Goal: Transaction & Acquisition: Purchase product/service

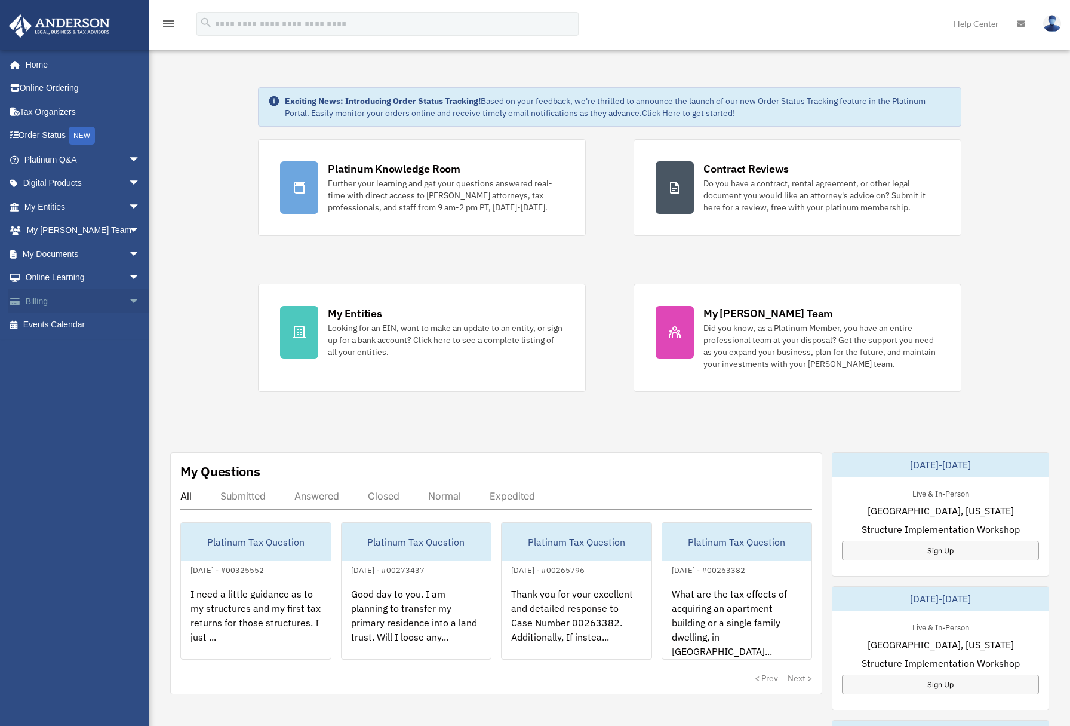
click at [48, 302] on link "Billing arrow_drop_down" at bounding box center [83, 301] width 150 height 24
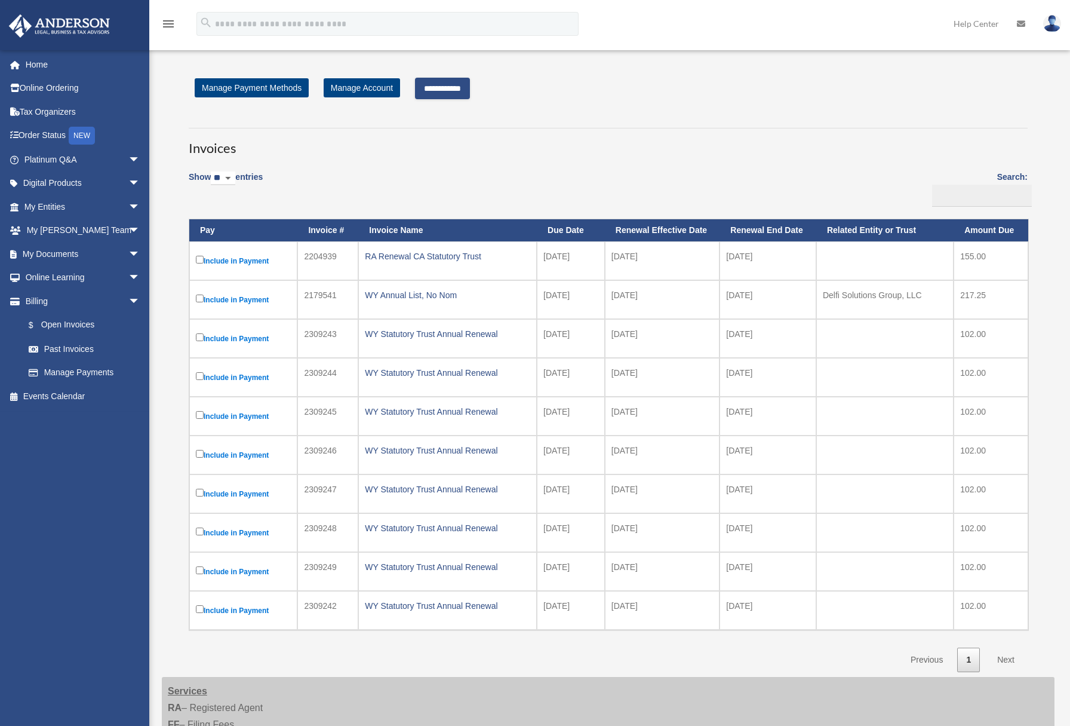
click at [1005, 660] on link "Next" at bounding box center [1005, 659] width 35 height 24
click at [1010, 659] on link "Next" at bounding box center [1005, 659] width 35 height 24
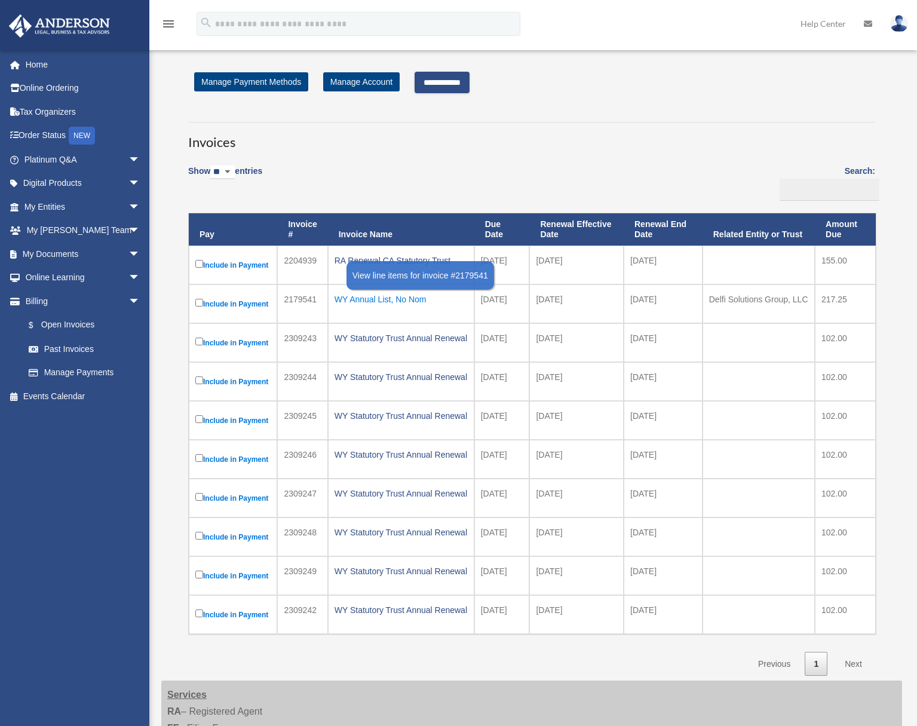
click at [354, 299] on div "WY Annual List, No Nom" at bounding box center [400, 299] width 133 height 17
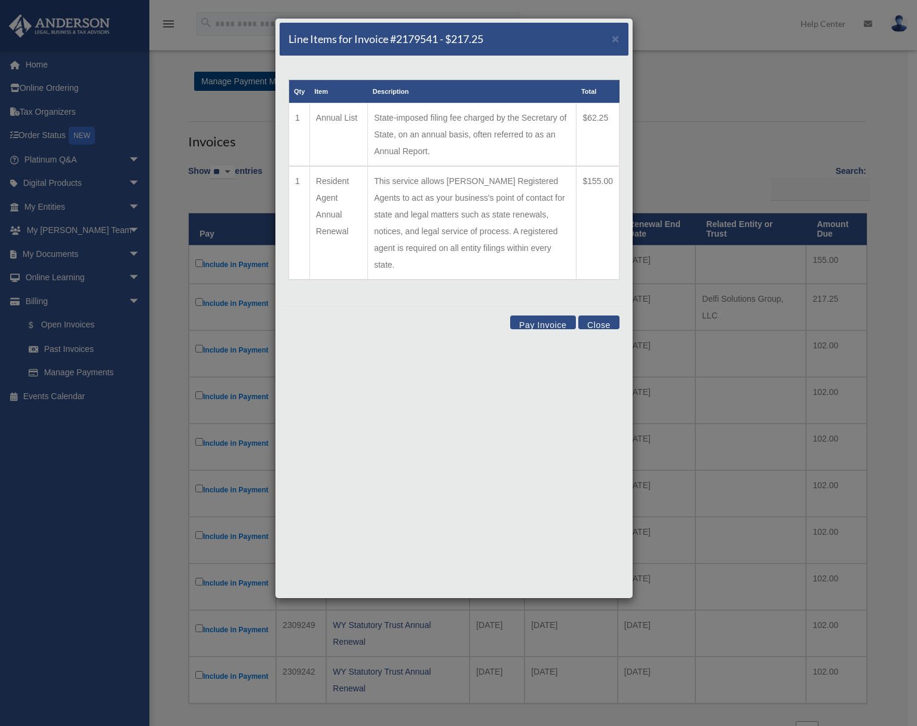
click at [416, 42] on h5 "Line Items for Invoice #2179541 - $217.25" at bounding box center [385, 39] width 195 height 15
click at [612, 38] on span "×" at bounding box center [616, 39] width 8 height 14
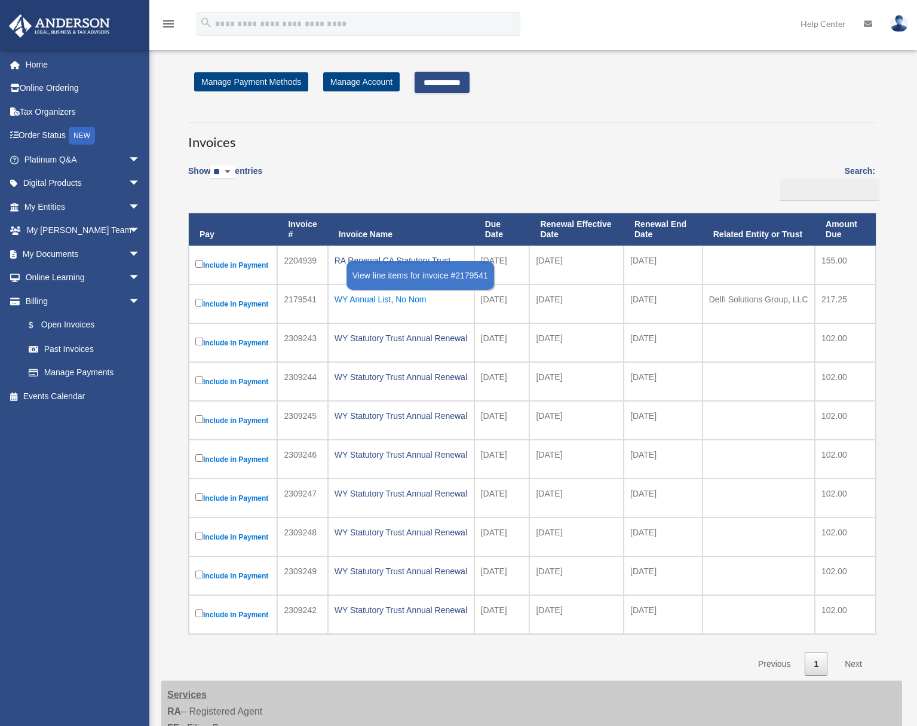
click at [373, 298] on div "WY Annual List, No Nom" at bounding box center [400, 299] width 133 height 17
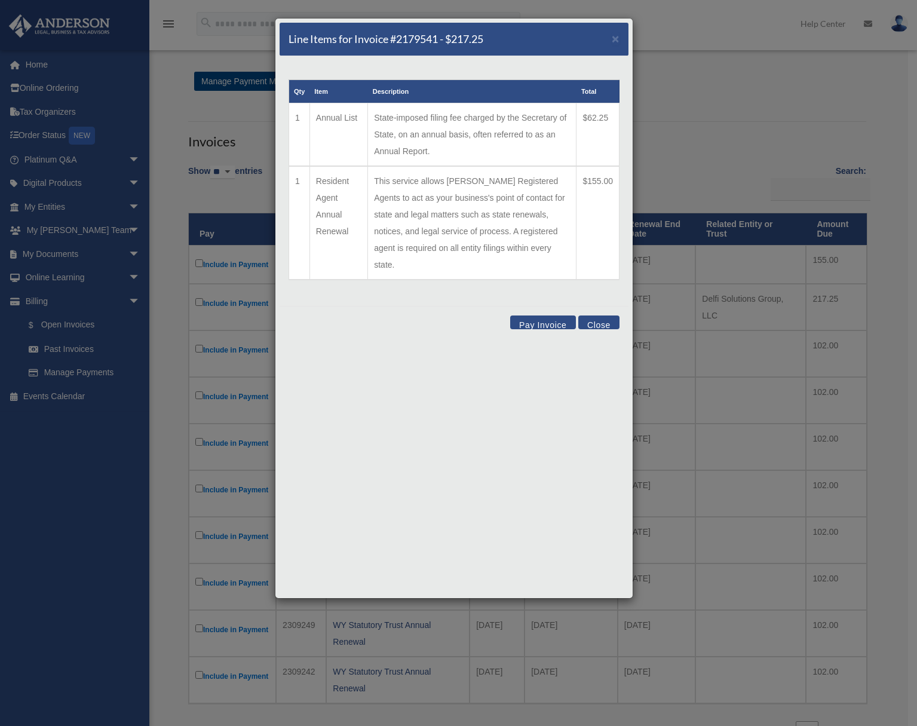
click at [539, 315] on button "Pay Invoice" at bounding box center [543, 322] width 66 height 14
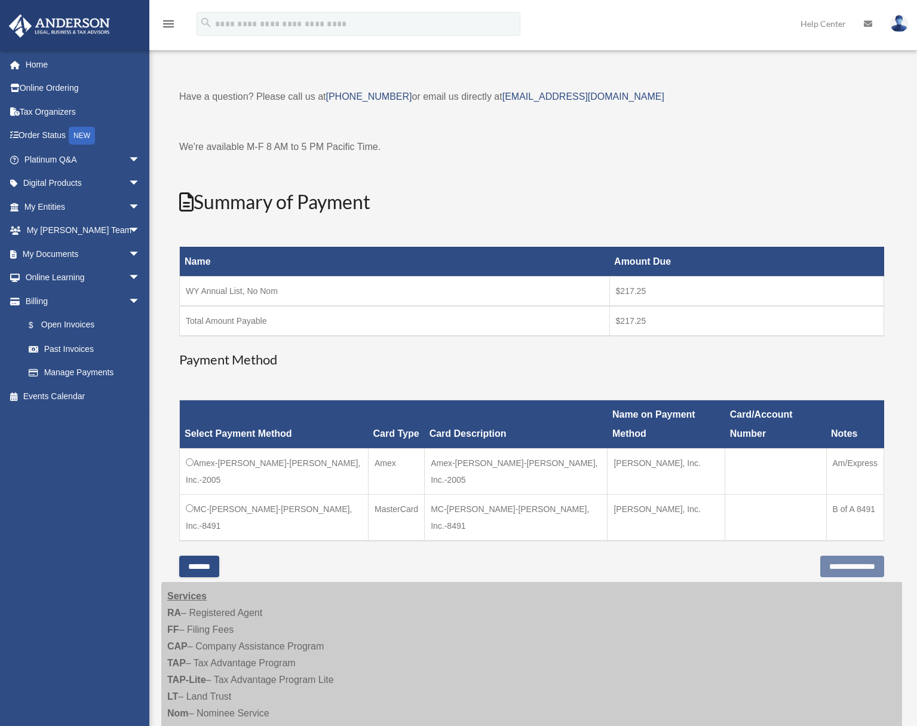
click at [194, 555] on input "*******" at bounding box center [199, 565] width 40 height 21
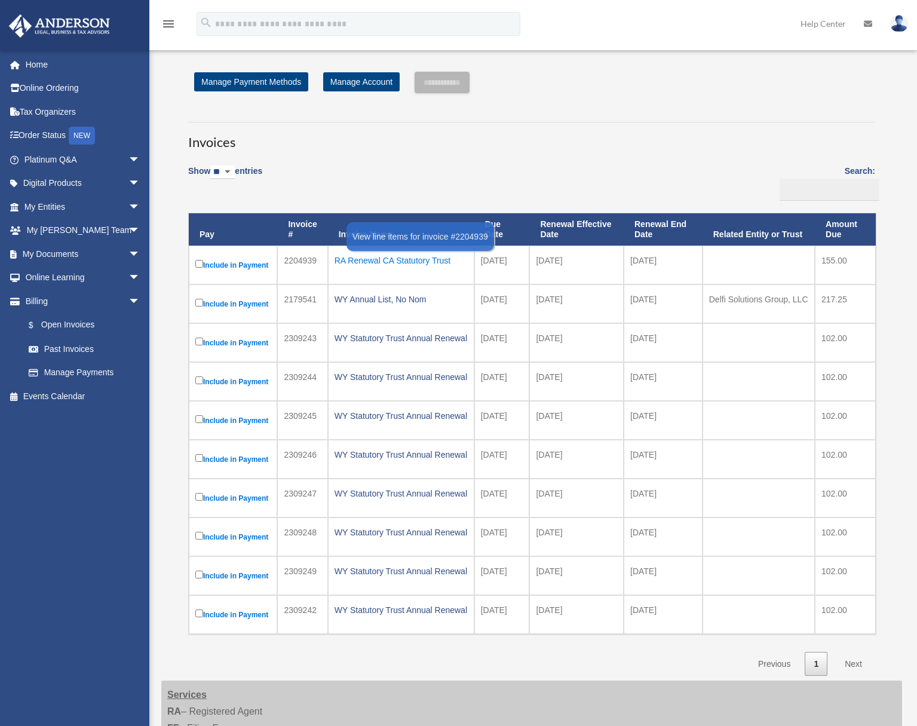
click at [377, 261] on div "RA Renewal CA Statutory Trust" at bounding box center [400, 260] width 133 height 17
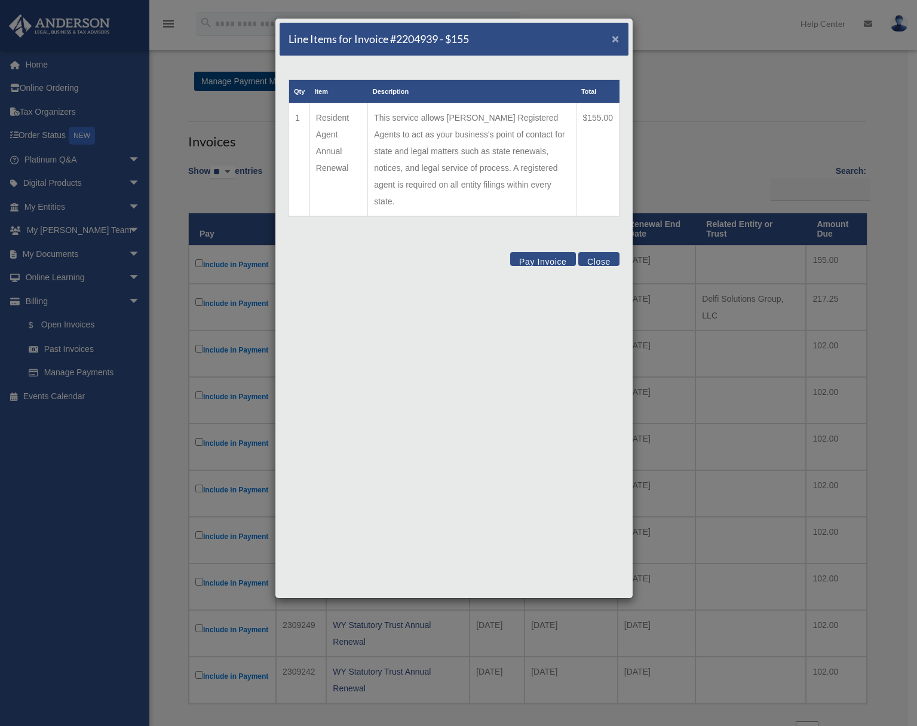
click at [615, 39] on span "×" at bounding box center [616, 39] width 8 height 14
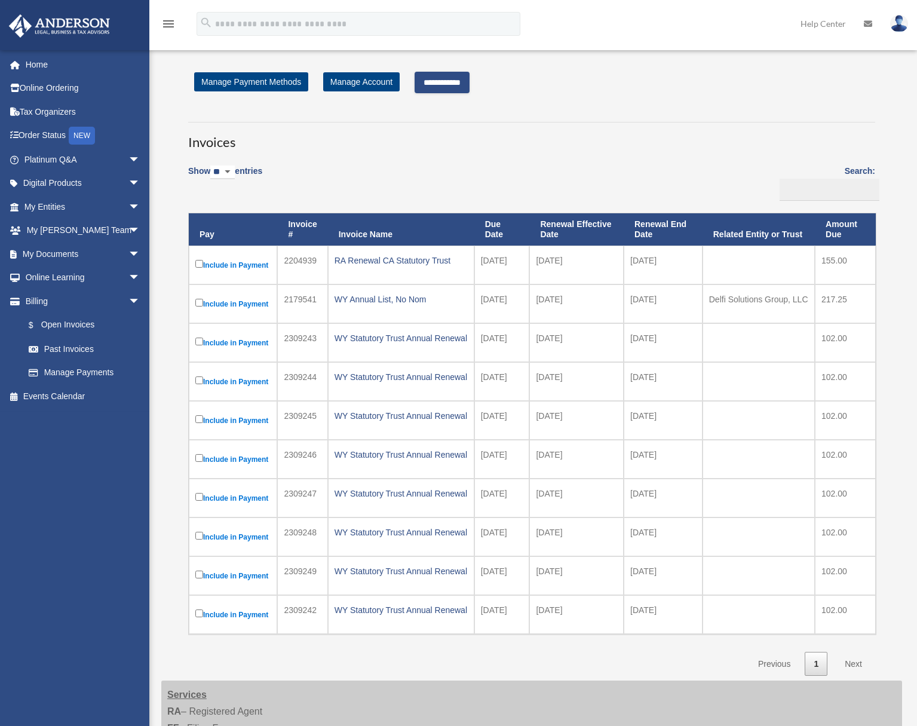
click at [429, 85] on input "**********" at bounding box center [441, 82] width 55 height 21
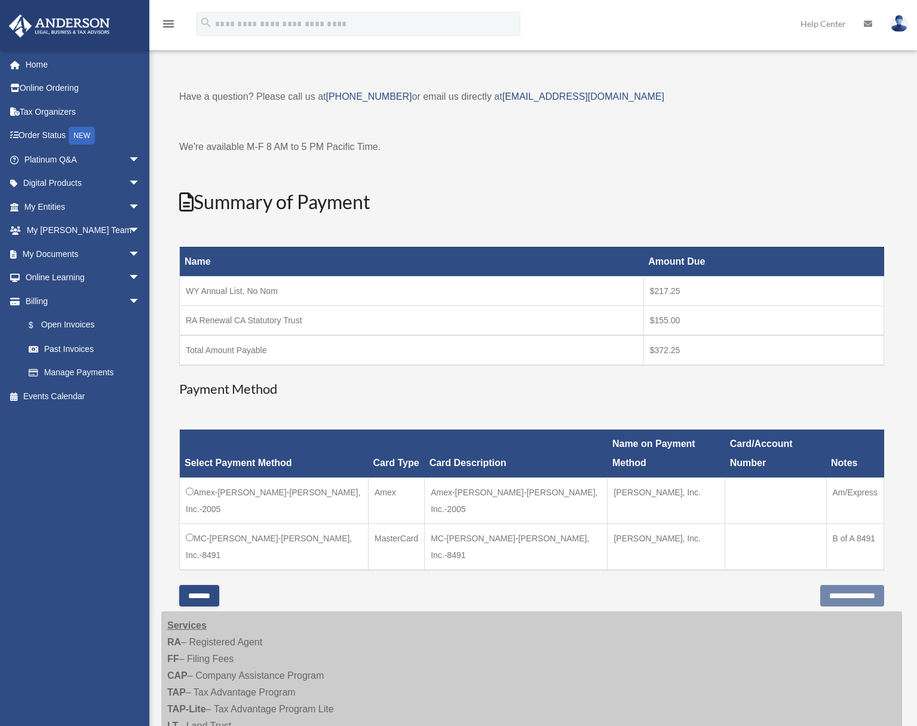
drag, startPoint x: 656, startPoint y: 473, endPoint x: 569, endPoint y: 470, distance: 87.8
click at [607, 478] on td "[PERSON_NAME], Inc." at bounding box center [666, 501] width 118 height 46
click at [665, 478] on td "[PERSON_NAME], Inc." at bounding box center [666, 501] width 118 height 46
click at [332, 177] on div "Have a question? Please call us at (725)605-8923 or email us directly at paymen…" at bounding box center [531, 336] width 705 height 497
click at [170, 22] on icon "menu" at bounding box center [168, 24] width 14 height 14
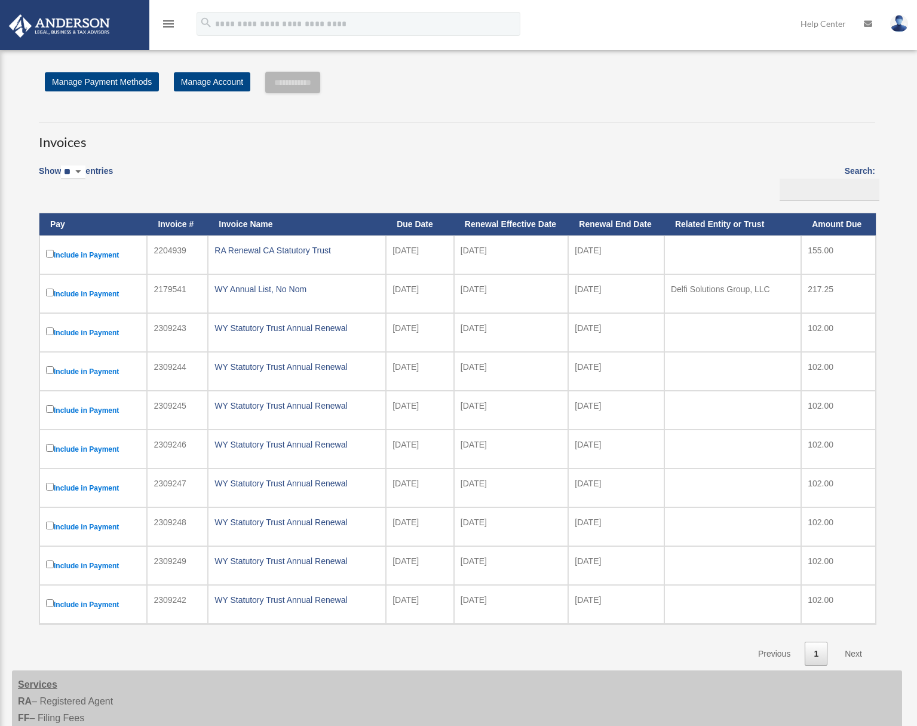
click at [358, 170] on div "Show ** ** ** *** entries Search: Pay Invoice # Invoice Name Due Date Renewal E…" at bounding box center [457, 412] width 836 height 508
click at [712, 293] on td "Delfi Solutions Group, LLC" at bounding box center [732, 293] width 137 height 39
click at [285, 289] on div "WY Annual List, No Nom" at bounding box center [296, 289] width 165 height 17
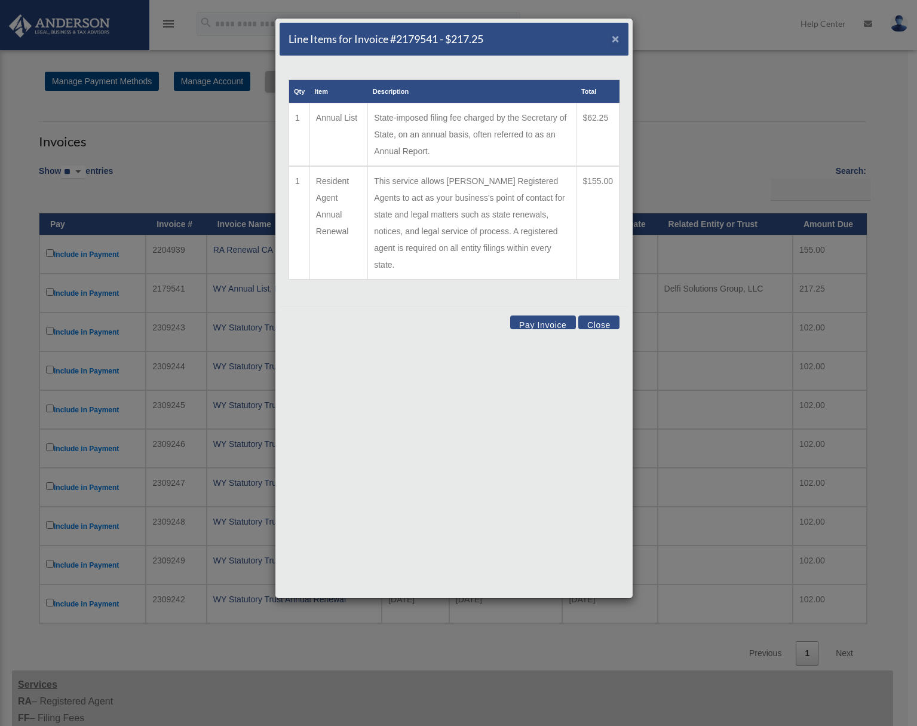
click at [615, 35] on span "×" at bounding box center [616, 39] width 8 height 14
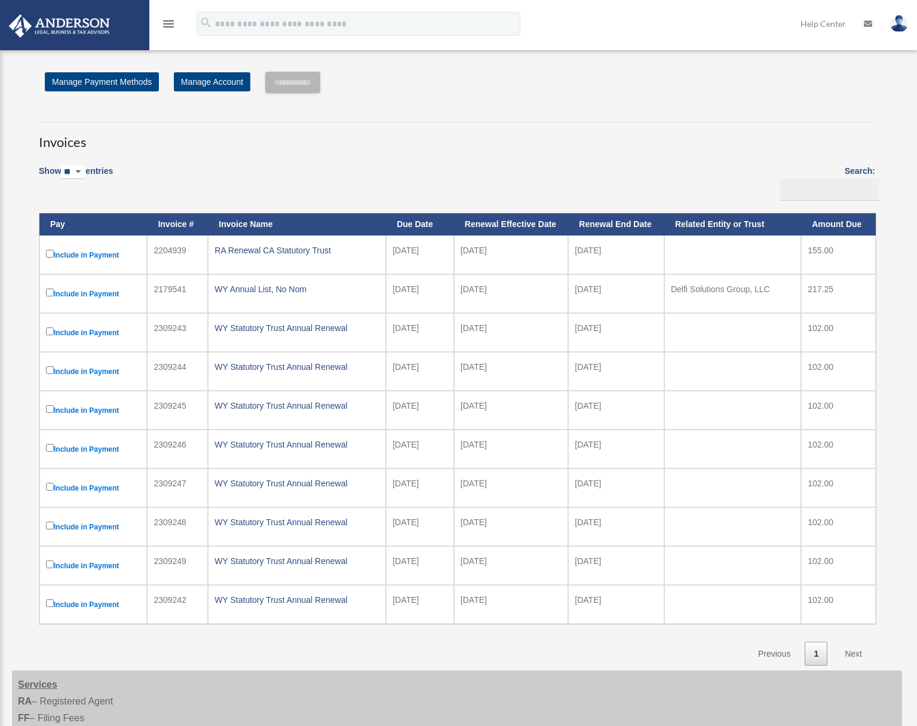
click at [904, 24] on img at bounding box center [899, 23] width 18 height 17
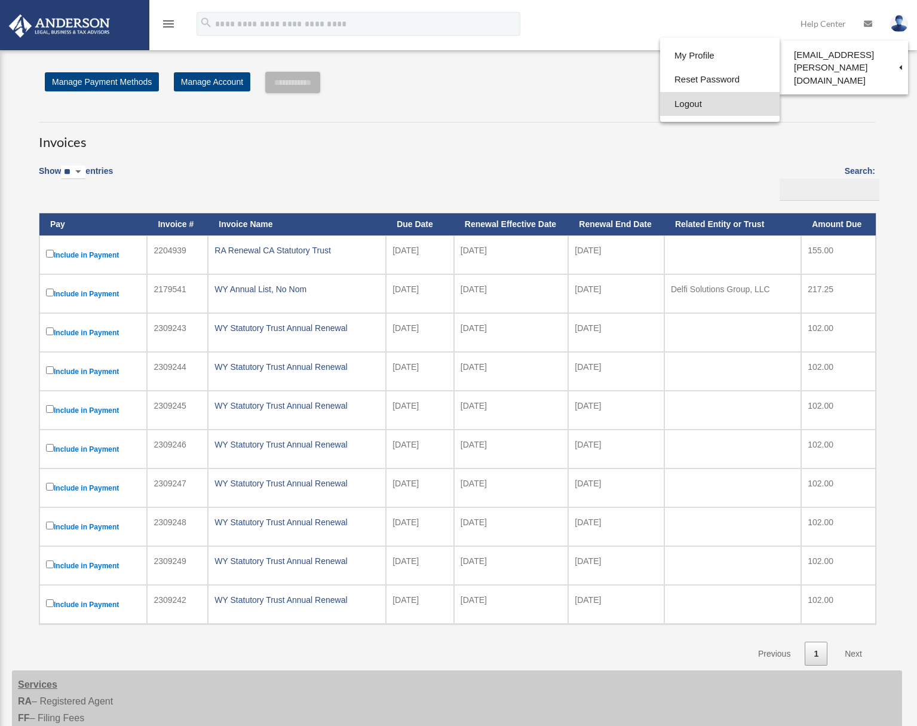
click at [700, 106] on link "Logout" at bounding box center [719, 104] width 119 height 24
